Goal: Task Accomplishment & Management: Manage account settings

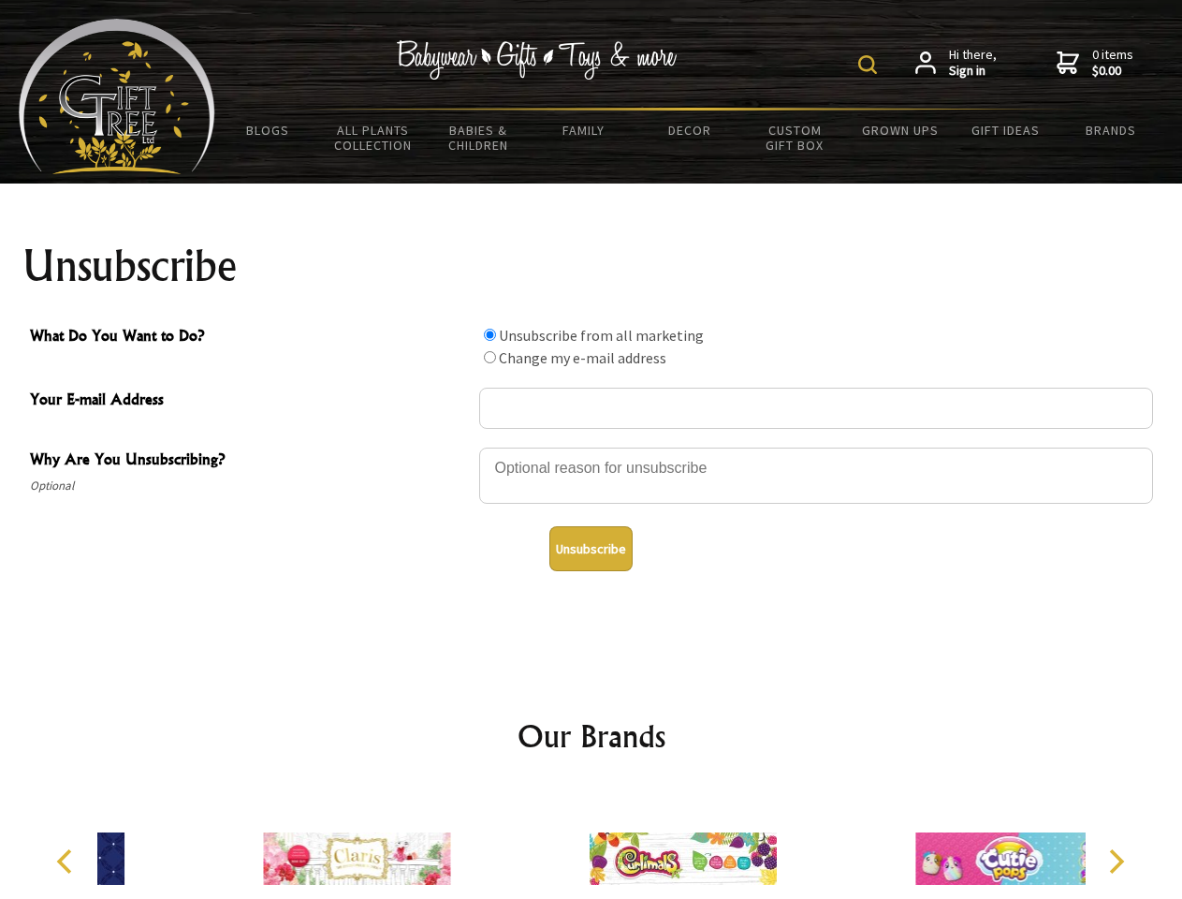
click at [871, 65] on img at bounding box center [867, 64] width 19 height 19
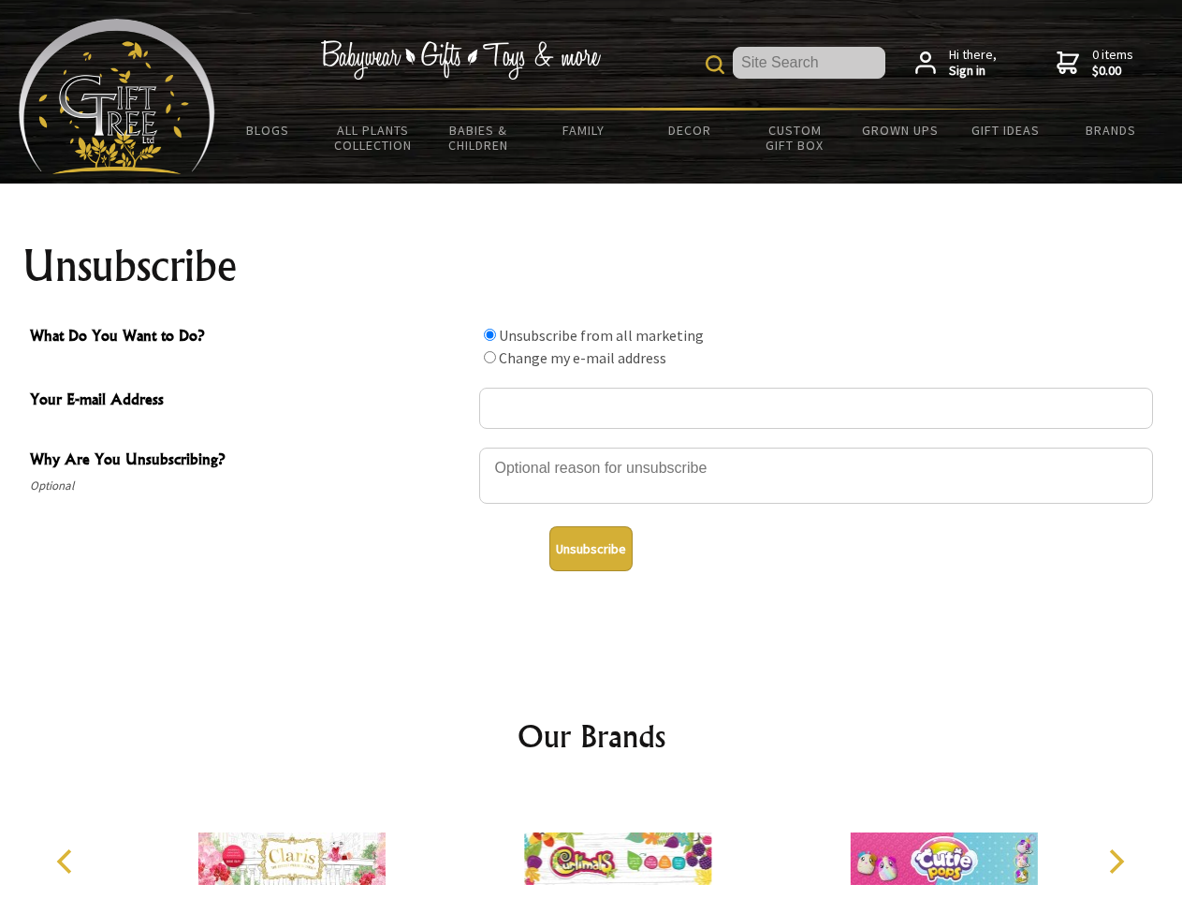
click at [592, 447] on div at bounding box center [816, 479] width 674 height 66
click at [490, 334] on input "What Do You Want to Do?" at bounding box center [490, 335] width 12 height 12
click at [490, 357] on input "What Do You Want to Do?" at bounding box center [490, 357] width 12 height 12
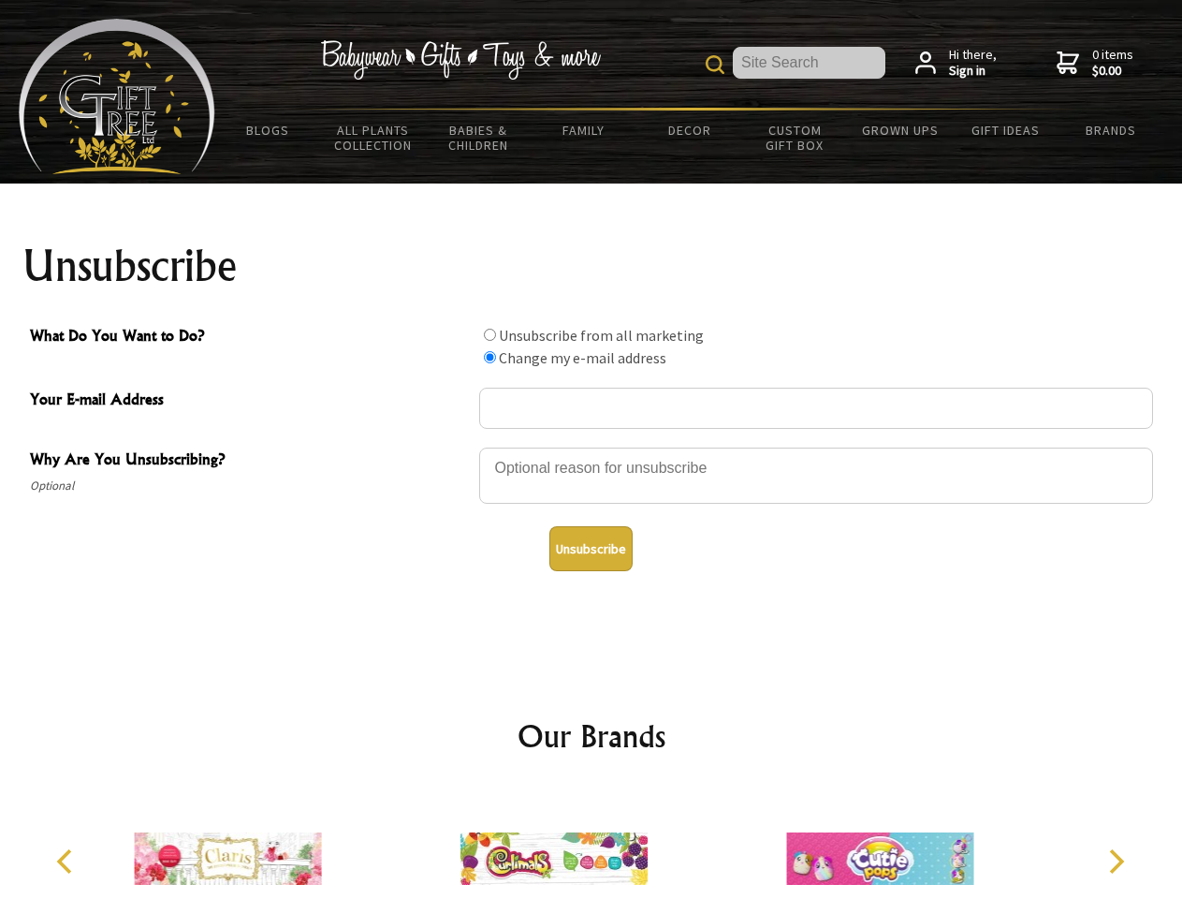
radio input "true"
click at [591, 549] on button "Unsubscribe" at bounding box center [591, 548] width 83 height 45
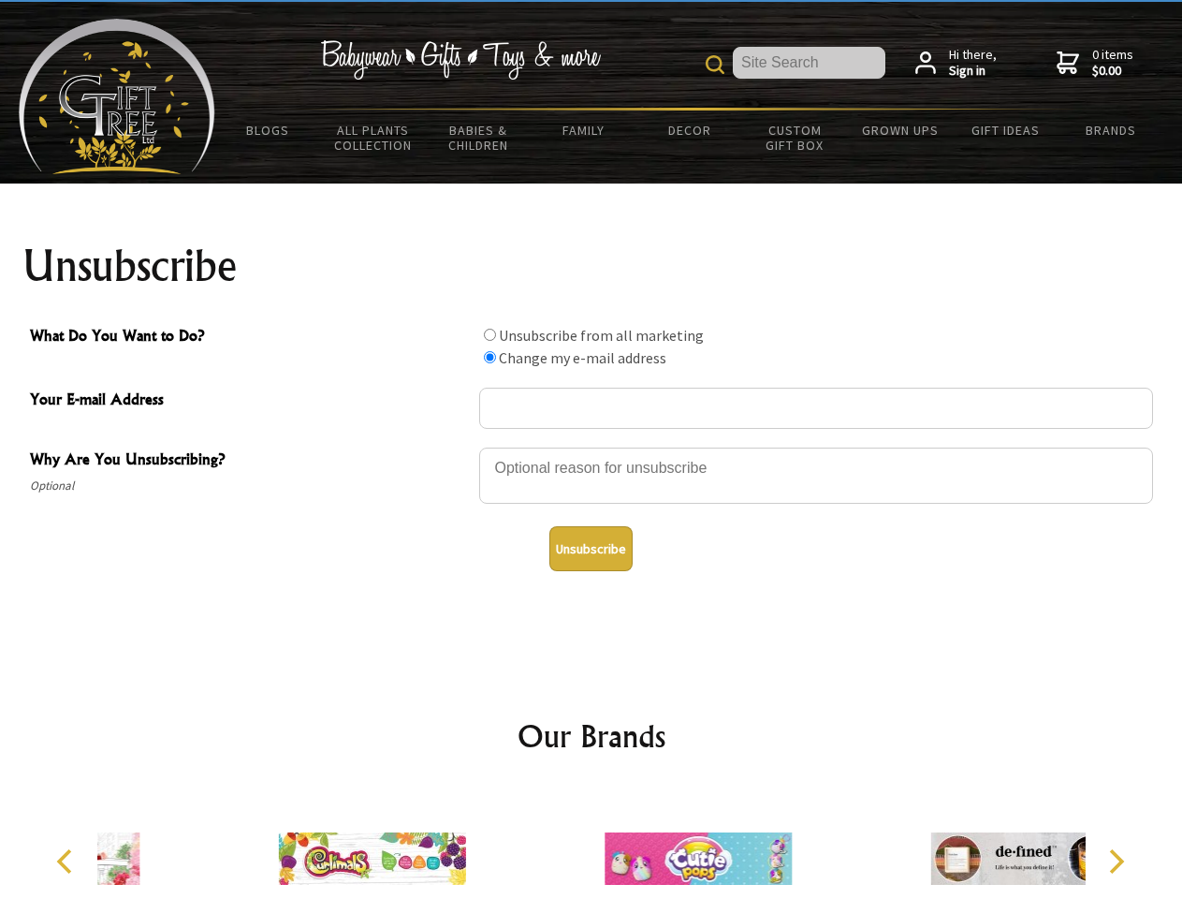
click at [67, 861] on icon "Previous" at bounding box center [66, 861] width 24 height 24
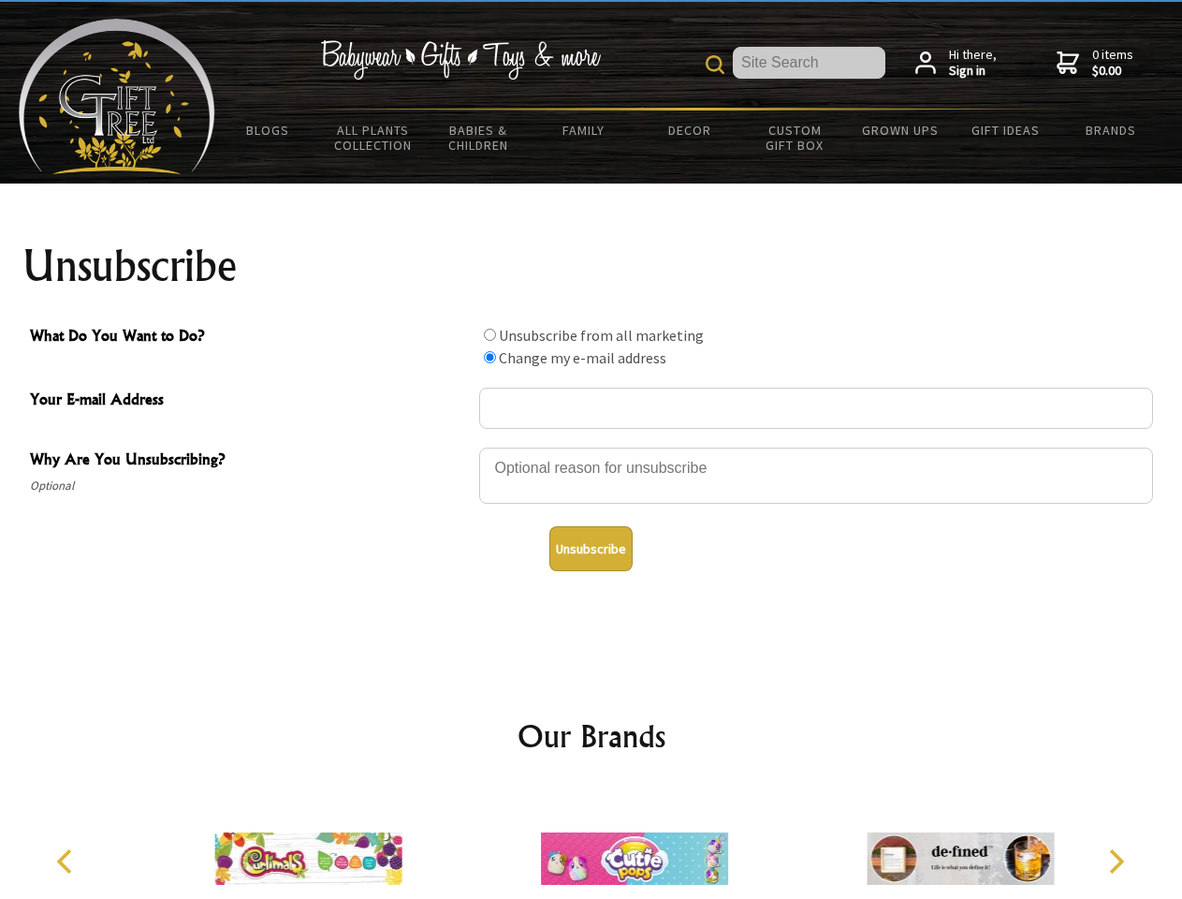
click at [1116, 861] on icon "Next" at bounding box center [1115, 861] width 24 height 24
